Goal: Information Seeking & Learning: Learn about a topic

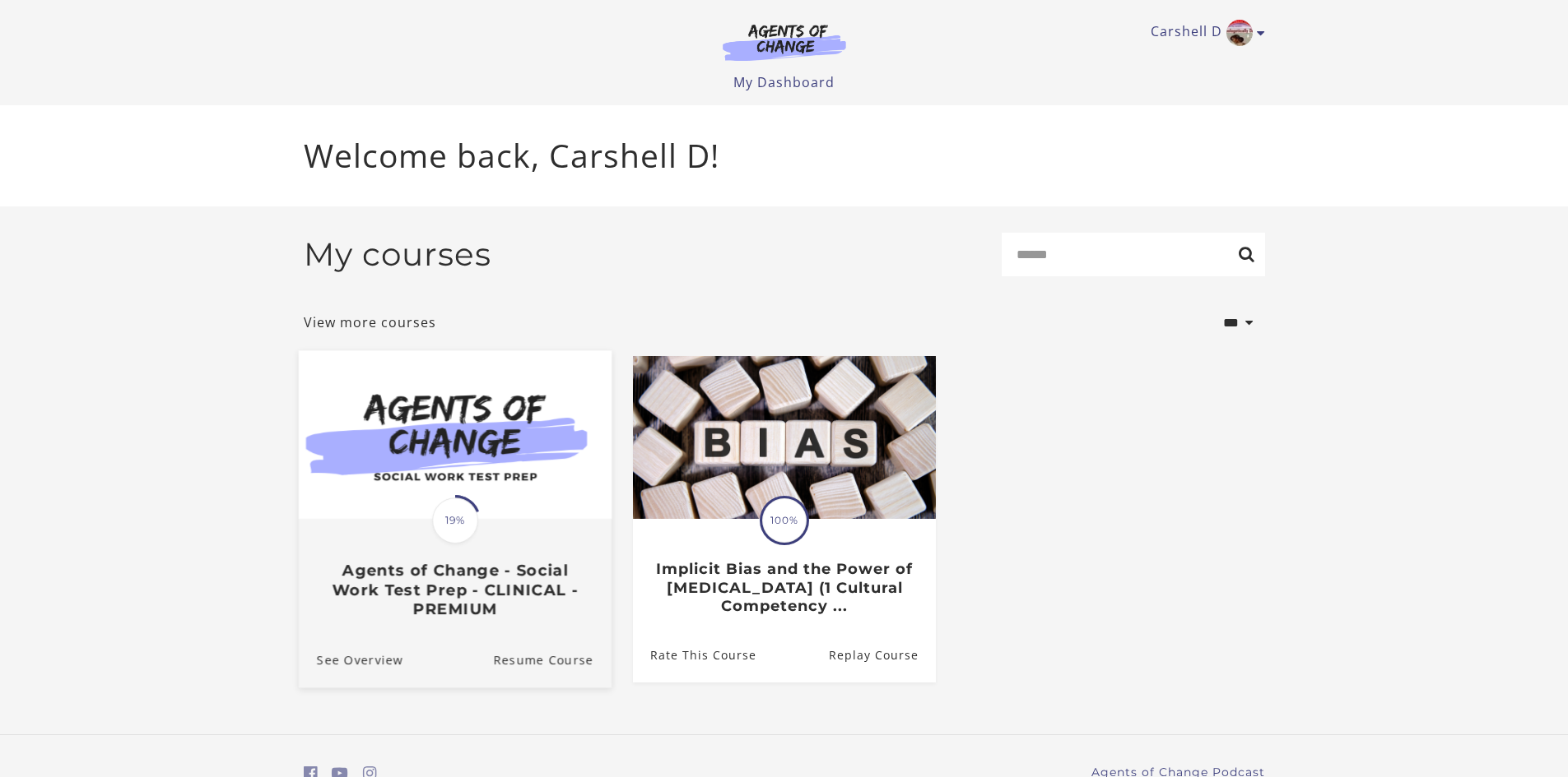
click at [422, 584] on h3 "Agents of Change - Social Work Test Prep - CLINICAL - PREMIUM" at bounding box center [454, 590] width 277 height 57
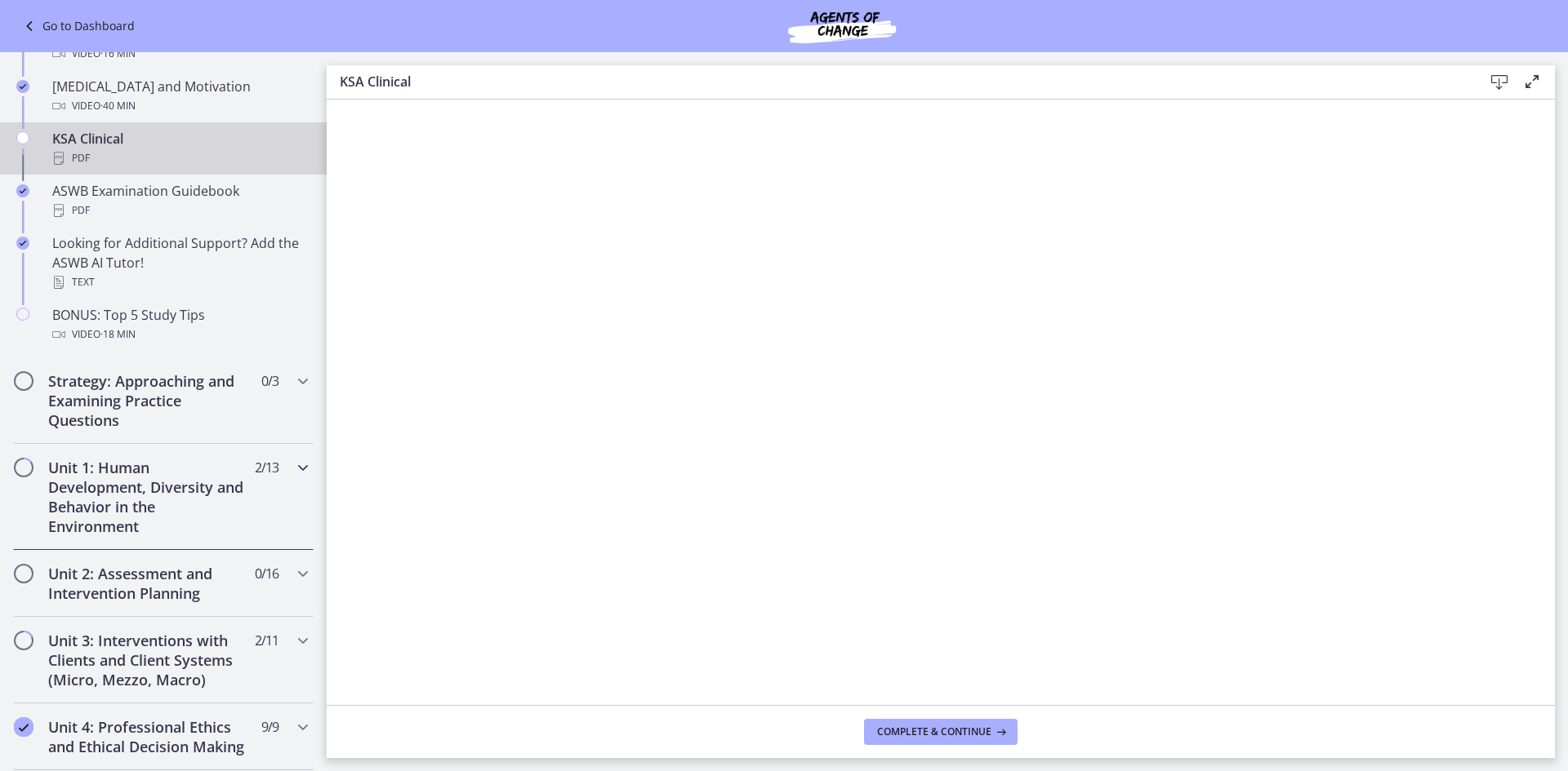
scroll to position [653, 0]
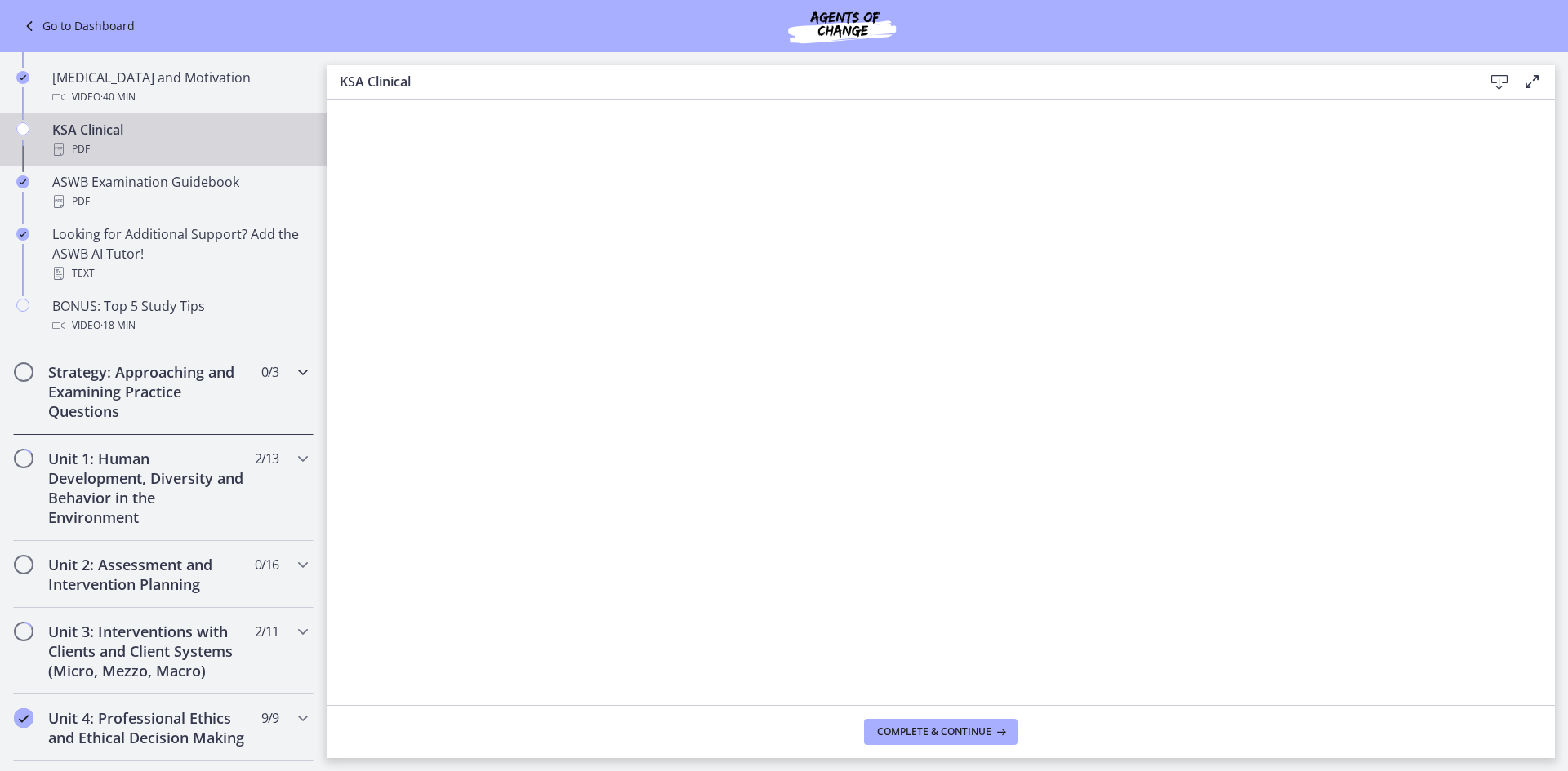
click at [123, 379] on h2 "Strategy: Approaching and Examining Practice Questions" at bounding box center [148, 392] width 199 height 59
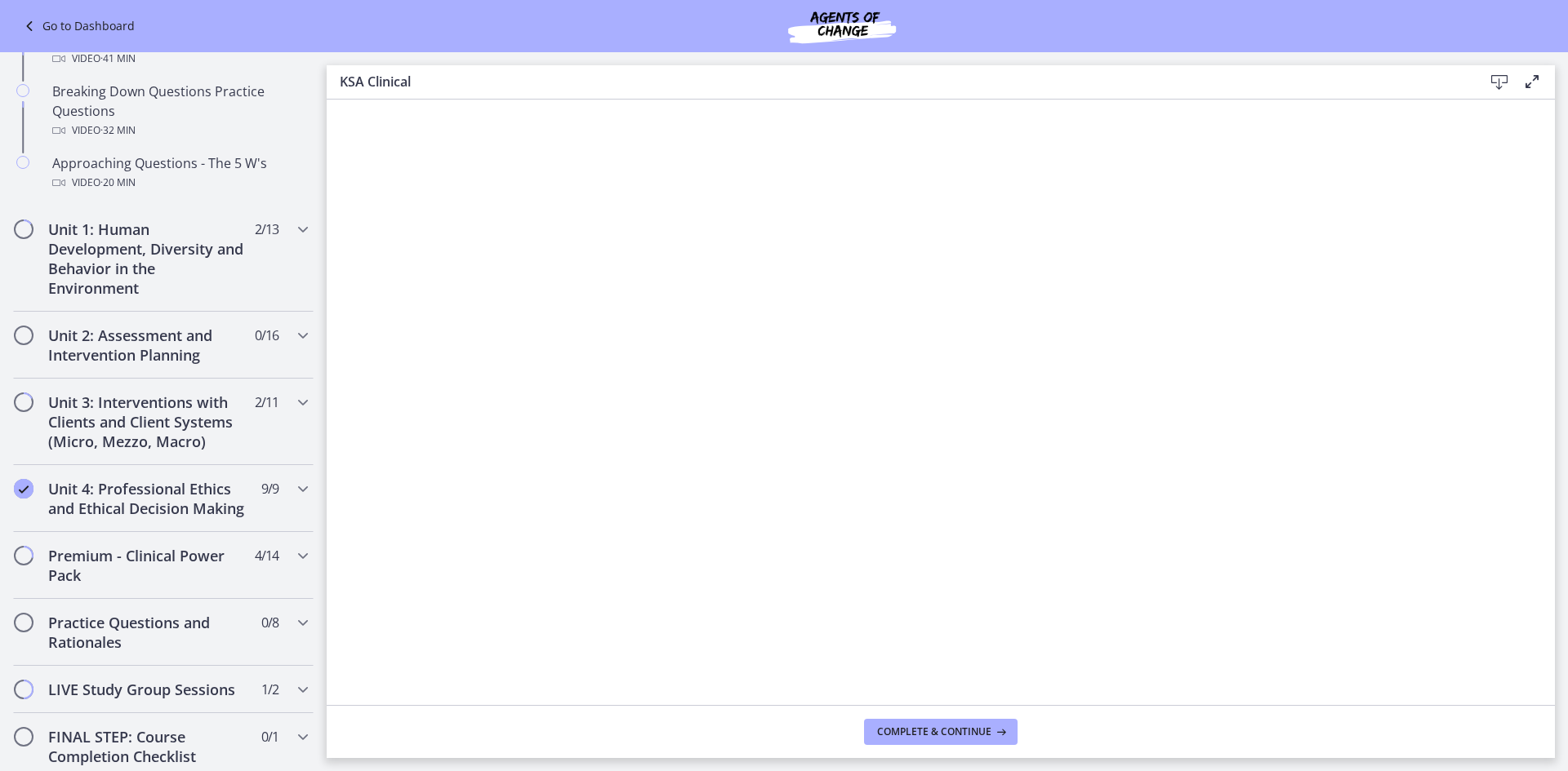
scroll to position [393, 0]
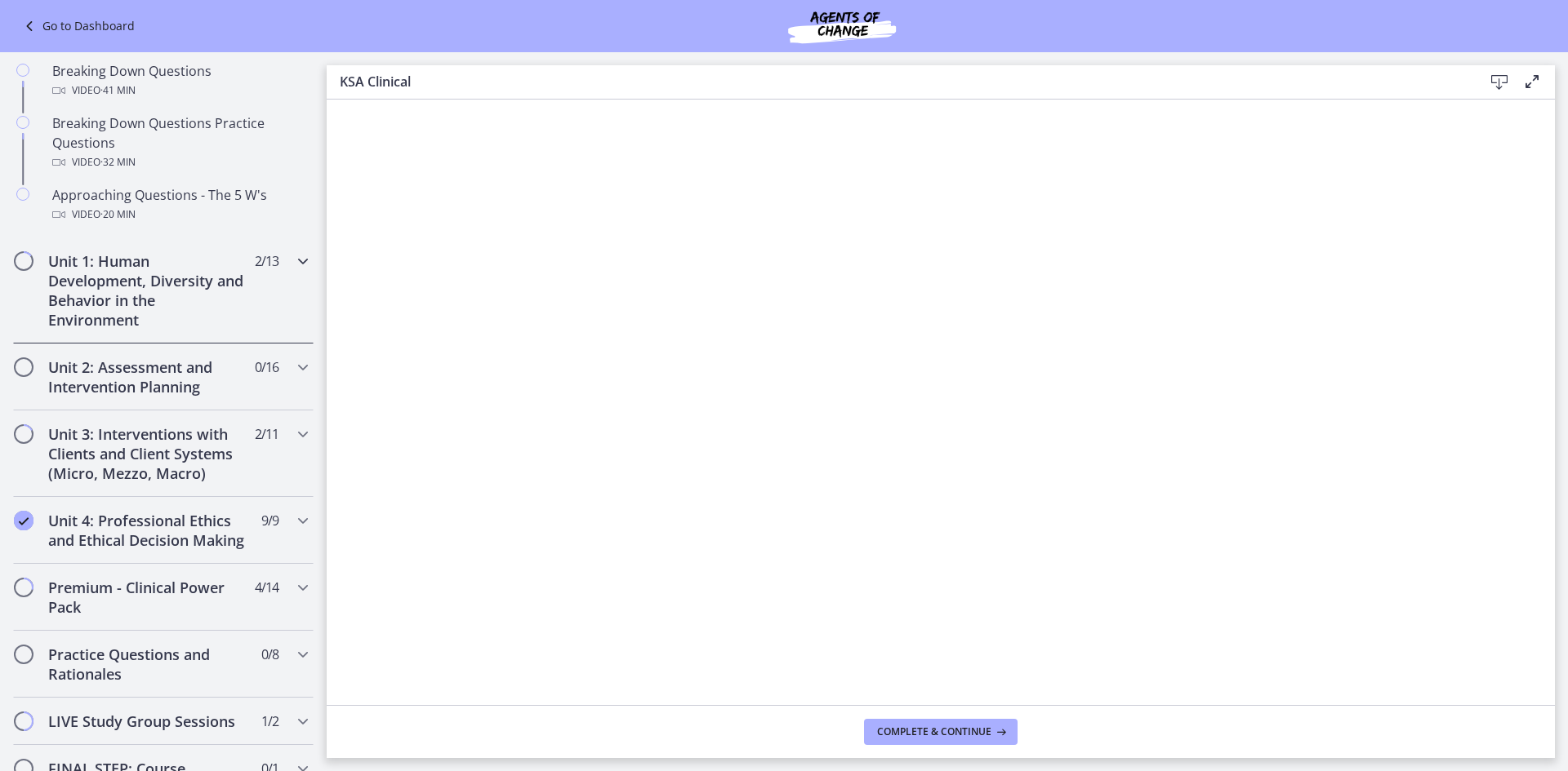
click at [179, 292] on h2 "Unit 1: Human Development, Diversity and Behavior in the Environment" at bounding box center [148, 290] width 199 height 78
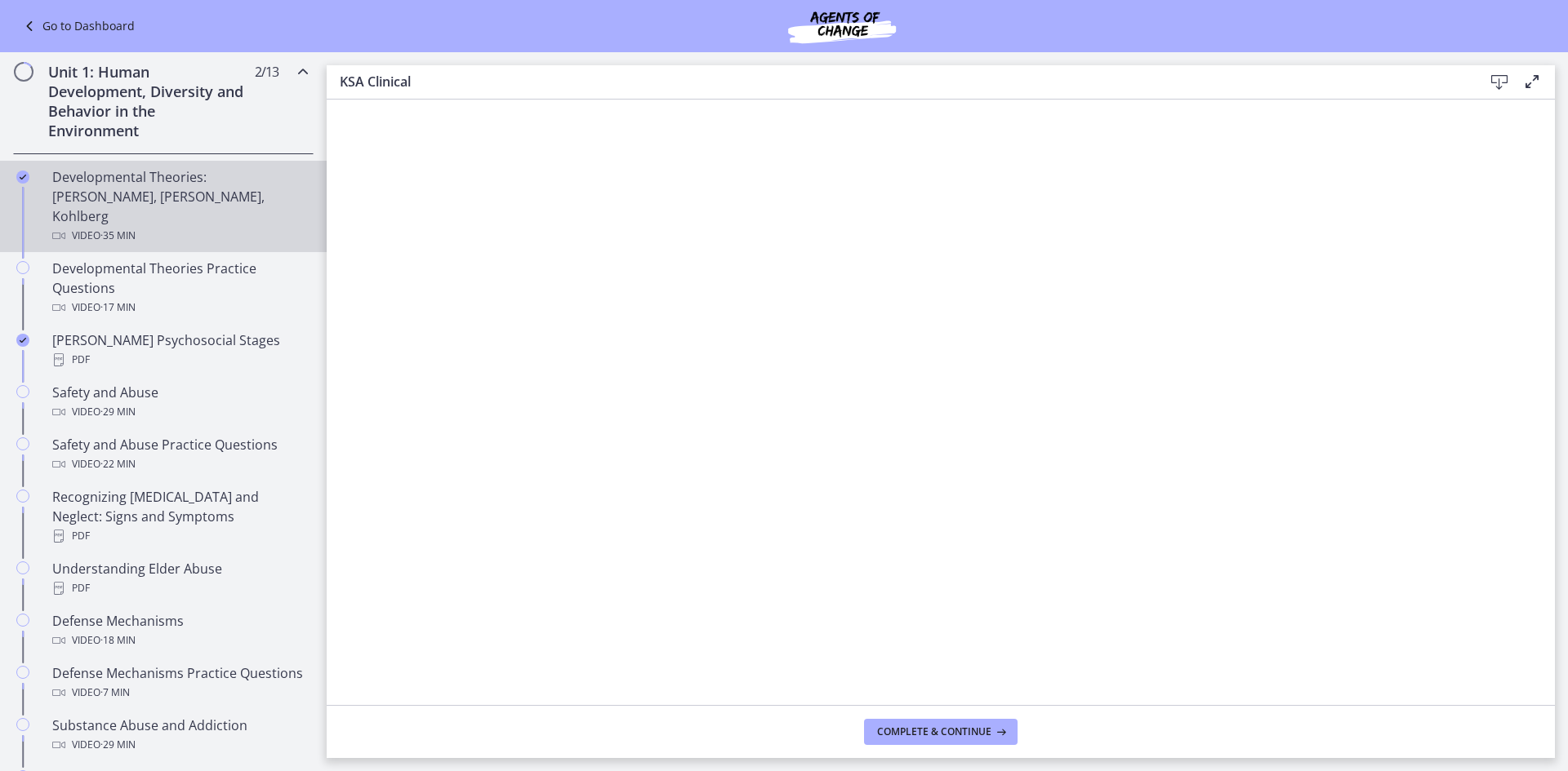
click at [97, 183] on div "Developmental Theories: [PERSON_NAME], [PERSON_NAME], Kohlberg Video · 35 min" at bounding box center [180, 206] width 255 height 78
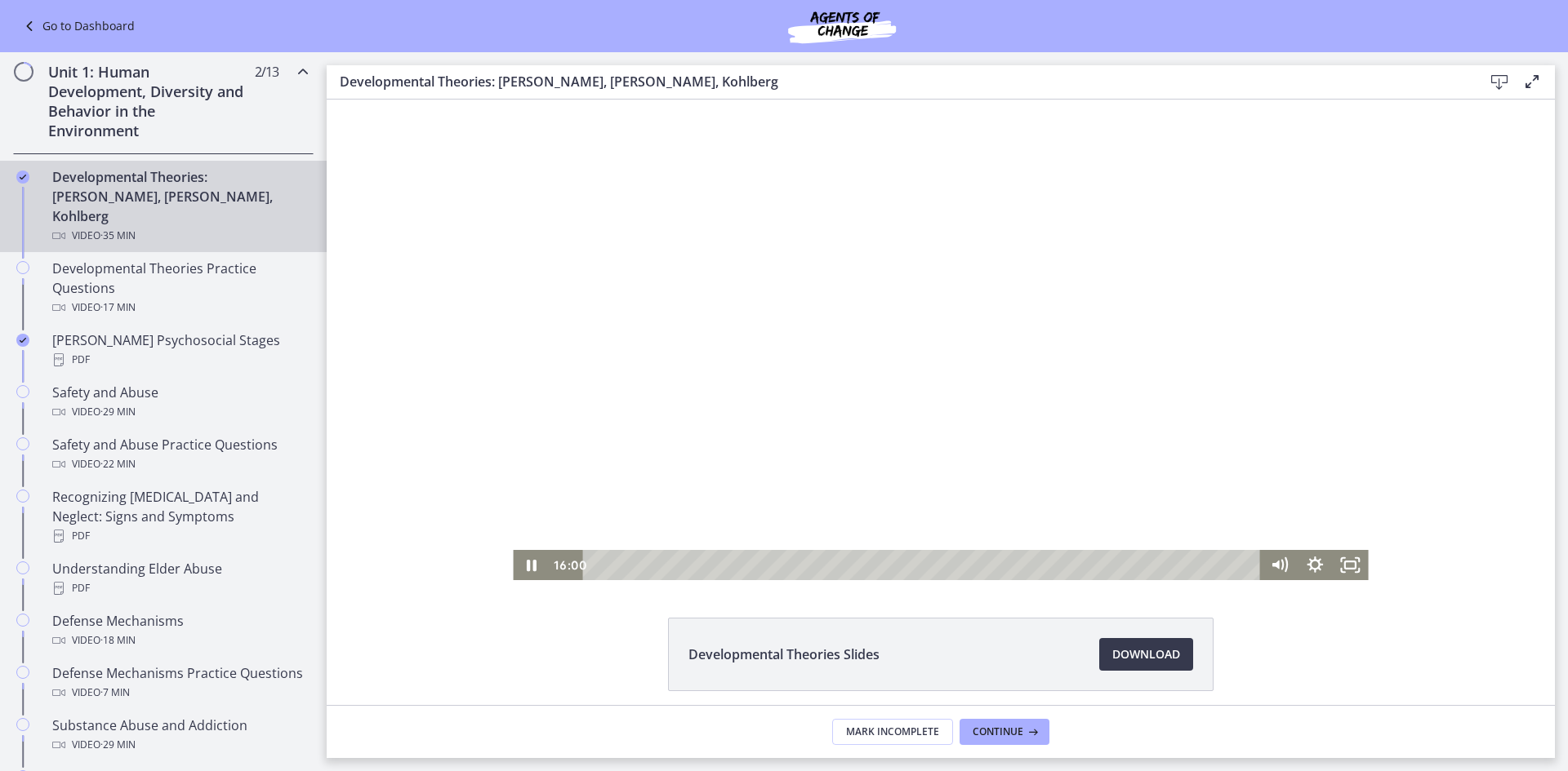
click at [812, 339] on div at bounding box center [940, 339] width 855 height 481
click at [517, 560] on icon "Play Video" at bounding box center [532, 565] width 36 height 30
click at [773, 474] on div at bounding box center [940, 339] width 855 height 481
click at [739, 201] on div at bounding box center [940, 339] width 855 height 481
click at [753, 216] on div at bounding box center [940, 339] width 855 height 481
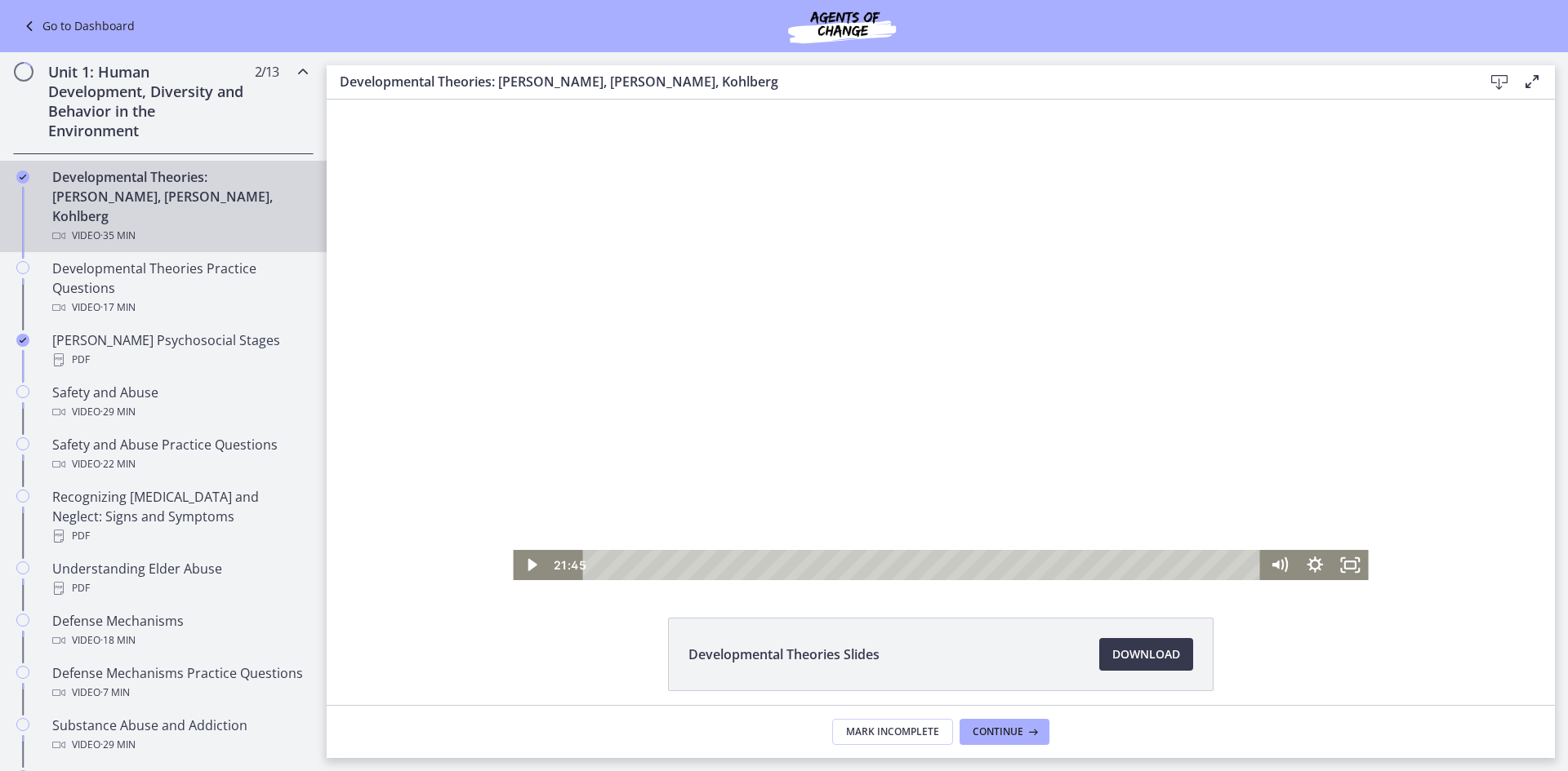
click at [791, 319] on div at bounding box center [940, 339] width 855 height 481
click at [513, 237] on div at bounding box center [940, 339] width 855 height 481
